Goal: Navigation & Orientation: Go to known website

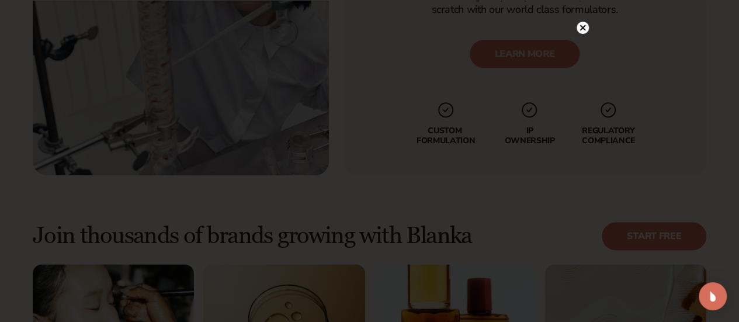
click at [585, 26] on icon at bounding box center [583, 28] width 6 height 6
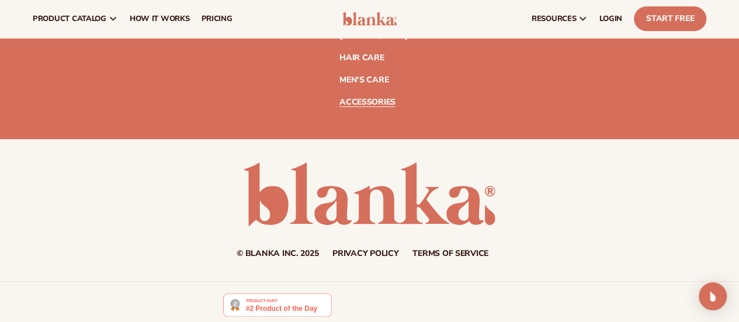
scroll to position [4687, 0]
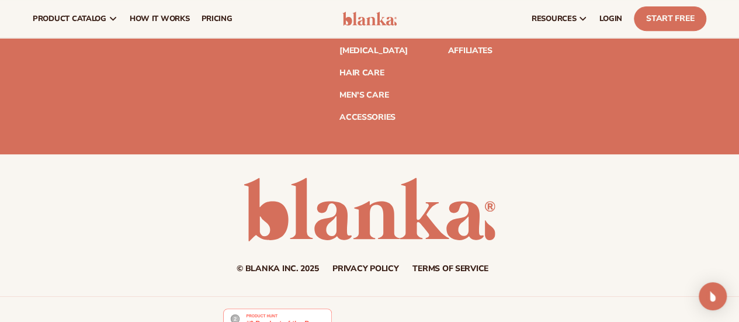
click at [59, 25] on icon at bounding box center [58, 22] width 5 height 5
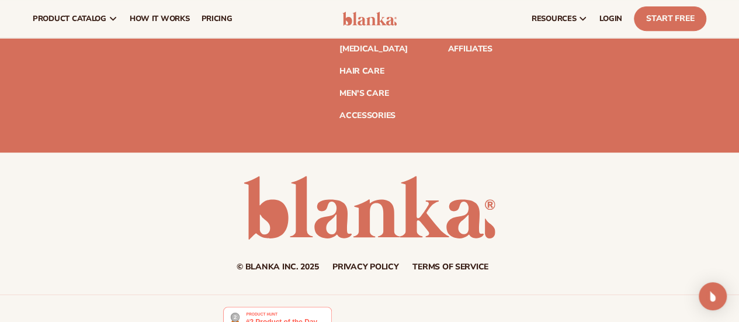
scroll to position [4570, 0]
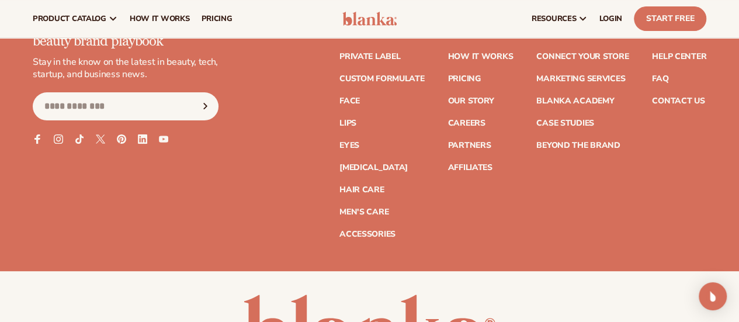
click at [53, 144] on ul "Facebook Instagram TikTok X (Twitter) Pinterest Linkedin YouTube" at bounding box center [126, 138] width 186 height 9
click at [56, 144] on icon at bounding box center [58, 139] width 10 height 10
